Goal: Task Accomplishment & Management: Use online tool/utility

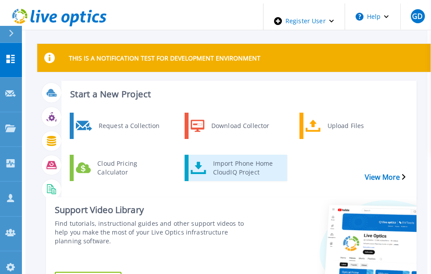
click at [221, 157] on div "Import Phone Home CloudIQ Project" at bounding box center [245, 168] width 74 height 22
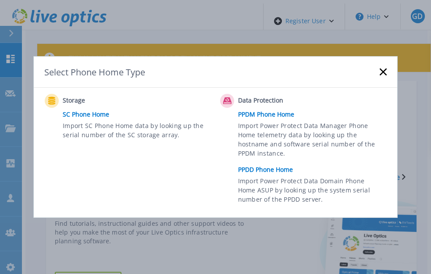
click at [253, 169] on link "PPDD Phone Home" at bounding box center [314, 169] width 153 height 13
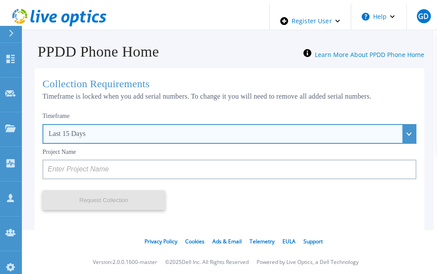
click at [109, 126] on div "Last 15 Days" at bounding box center [229, 134] width 374 height 20
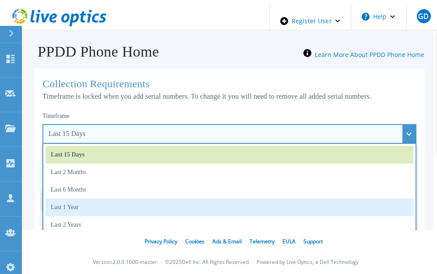
click at [71, 204] on li "Last 1 Year" at bounding box center [230, 207] width 368 height 18
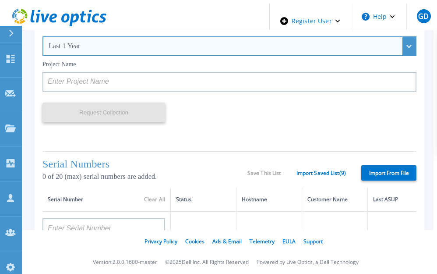
scroll to position [131, 0]
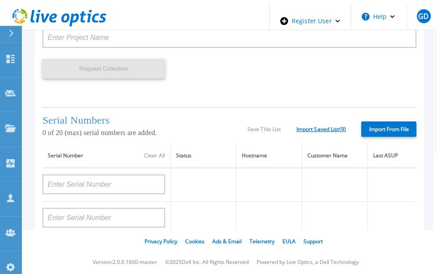
click at [320, 126] on link "Import Saved List ( 9 )" at bounding box center [321, 129] width 49 height 6
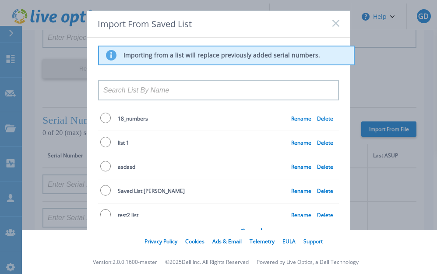
scroll to position [107, 0]
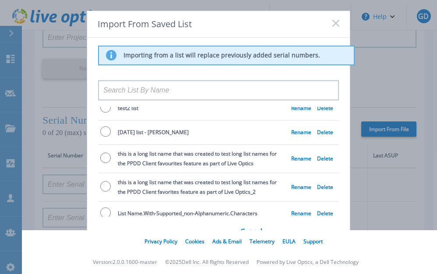
click at [106, 208] on input "radio" at bounding box center [105, 212] width 11 height 11
radio input "true"
click at [294, 235] on button "Import" at bounding box center [306, 243] width 66 height 20
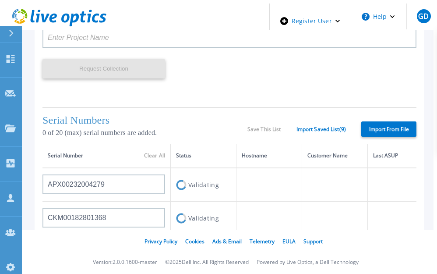
type input "APX00232004279"
type input "CKM00182801368"
type input "APM00172026365"
type input "APM00215217621"
type input "APM00203315283"
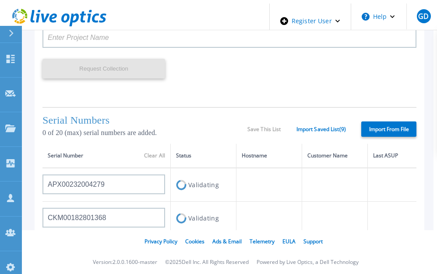
type input "FLA95144800045"
type input "APX00221800532"
type input "CKM00180702043"
type input "APM00213408990"
type input "AUDV81F67MDPHR"
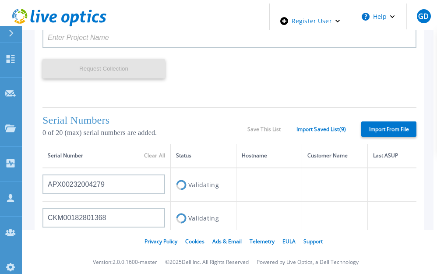
type input "APX00232503747"
type input "CKM00193701478"
type input "APM00182820874"
type input "APM01203201493"
type input "APM00181610910"
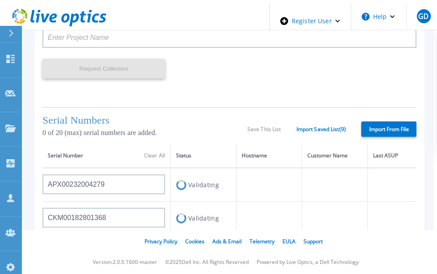
type input "APM00212804710"
type input "APM01155207664"
type input "CKM01210505037"
type input "APX00232503745"
type input "APM00201200019"
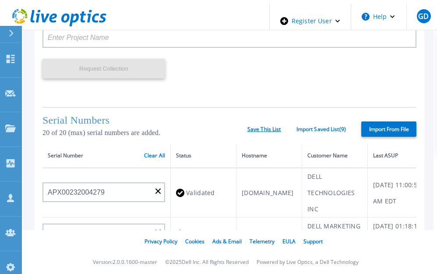
click at [261, 126] on link "Save This List" at bounding box center [264, 129] width 34 height 6
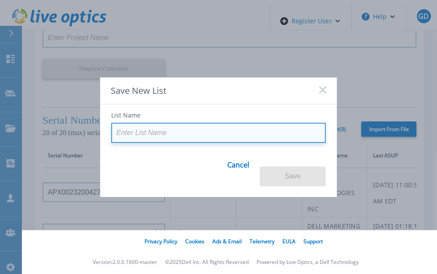
click at [162, 137] on input at bounding box center [218, 133] width 215 height 20
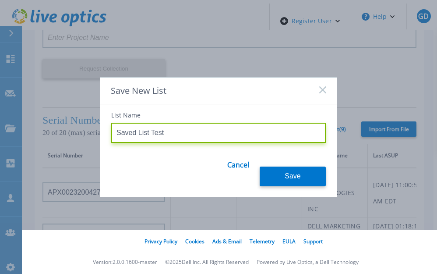
type input "Saved List Test"
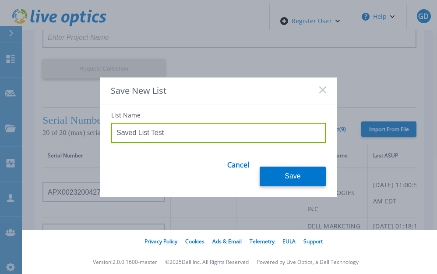
click at [197, 92] on div "Save New List" at bounding box center [218, 91] width 237 height 27
click at [294, 173] on button "Save" at bounding box center [293, 176] width 66 height 20
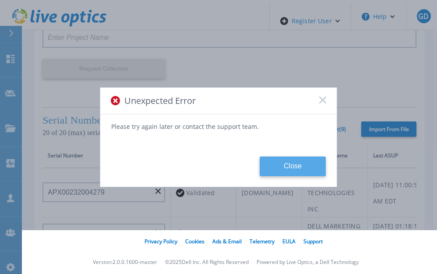
click at [286, 164] on button "Close" at bounding box center [293, 166] width 66 height 20
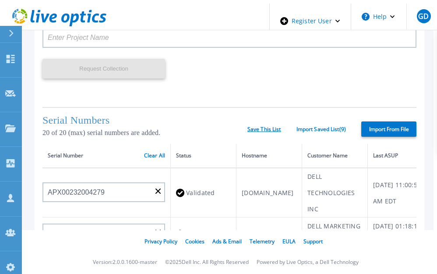
click at [253, 126] on link "Save This List" at bounding box center [264, 129] width 34 height 6
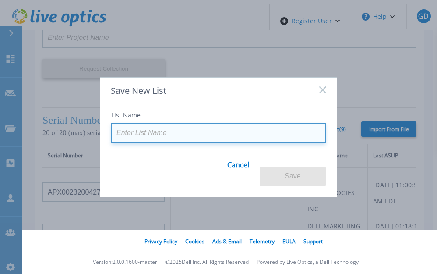
click at [185, 127] on input at bounding box center [218, 133] width 215 height 20
click at [186, 141] on input at bounding box center [218, 133] width 215 height 20
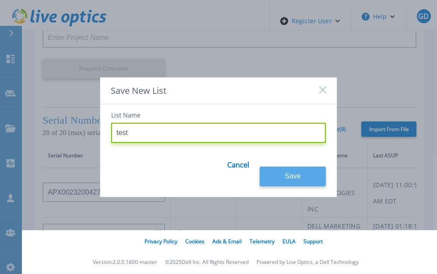
type input "test"
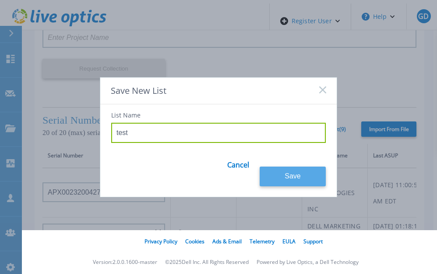
click at [281, 170] on button "Save" at bounding box center [293, 176] width 66 height 20
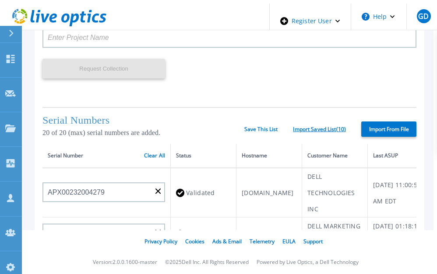
click at [317, 127] on link "Import Saved List ( 10 )" at bounding box center [319, 129] width 53 height 6
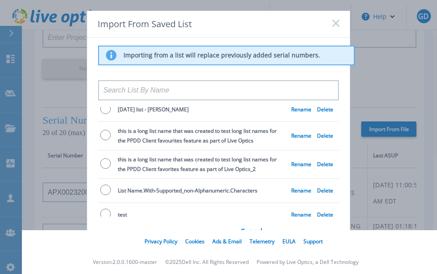
scroll to position [0, 0]
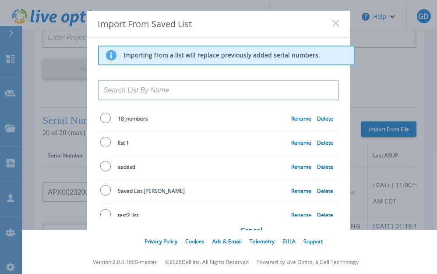
click at [254, 240] on link "Cancel" at bounding box center [251, 236] width 22 height 34
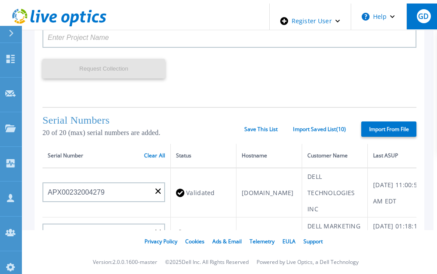
click at [418, 14] on span "GD" at bounding box center [423, 16] width 11 height 7
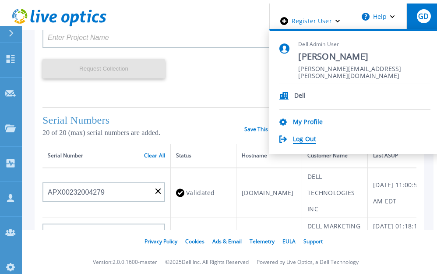
click at [314, 138] on link "Log Out" at bounding box center [304, 139] width 23 height 8
